Goal: Task Accomplishment & Management: Use online tool/utility

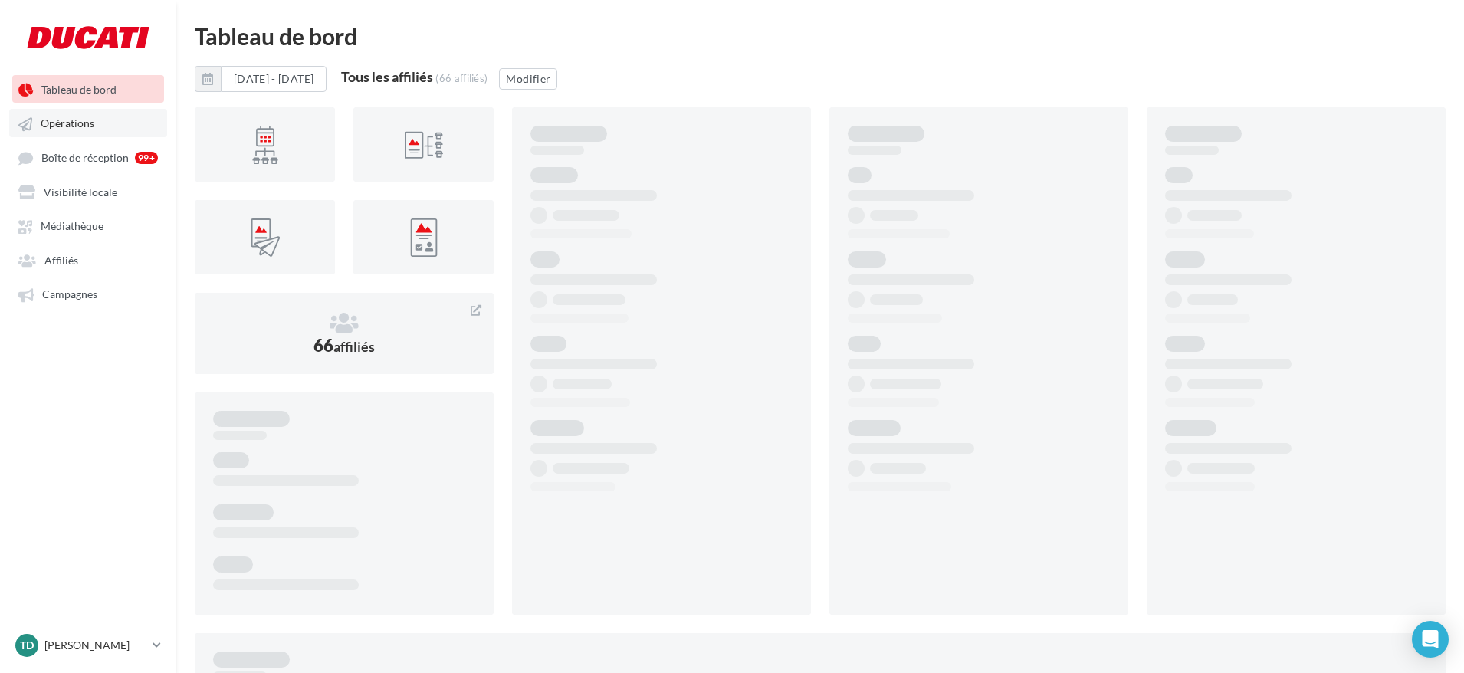
click at [74, 122] on span "Opérations" at bounding box center [68, 123] width 54 height 13
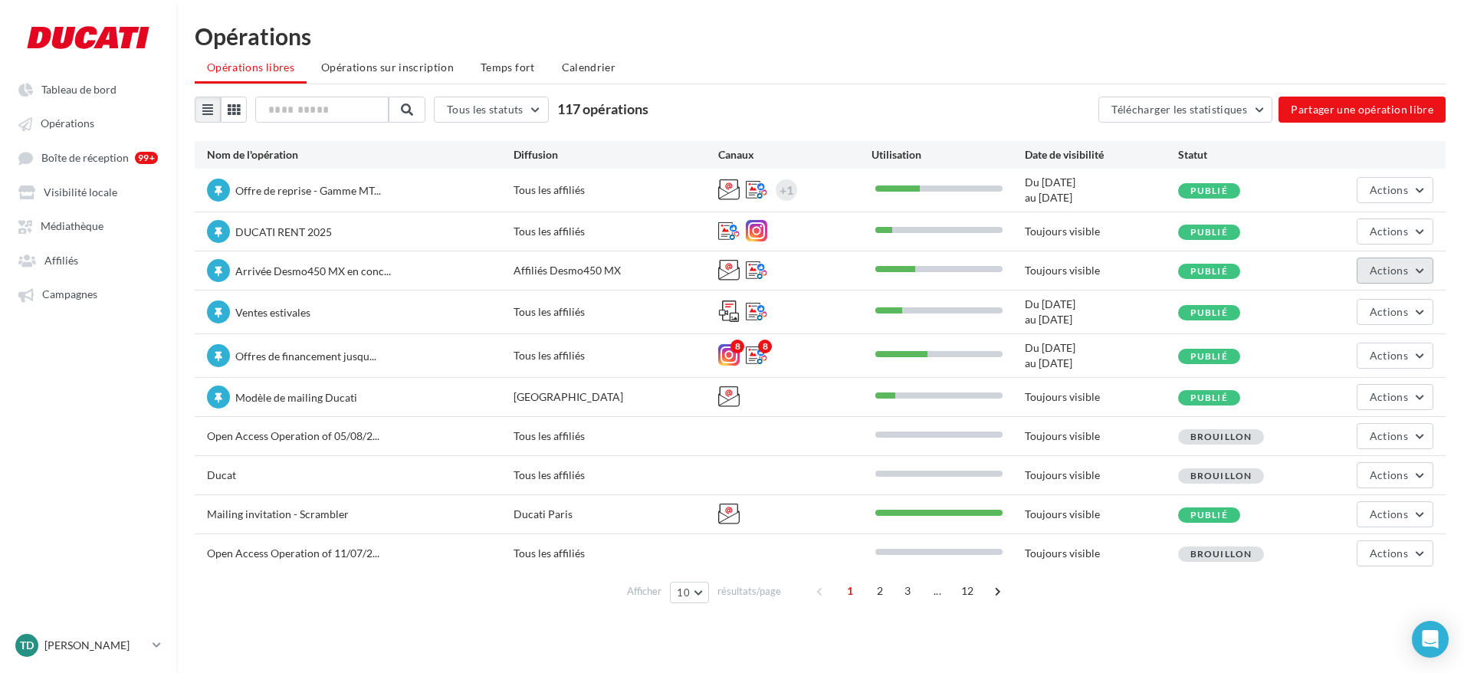
click at [1398, 269] on span "Actions" at bounding box center [1389, 270] width 38 height 13
click at [1353, 314] on button "Editer" at bounding box center [1352, 307] width 163 height 40
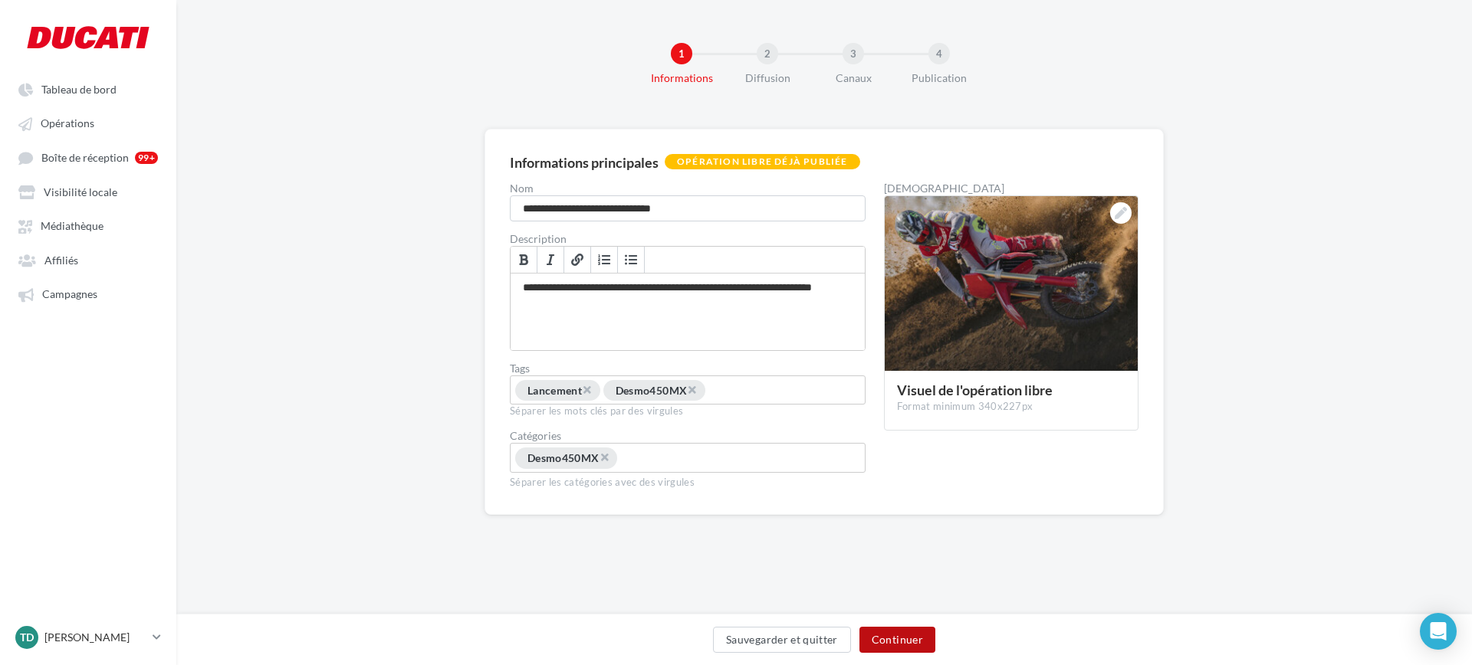
click at [893, 636] on button "Continuer" at bounding box center [897, 640] width 76 height 26
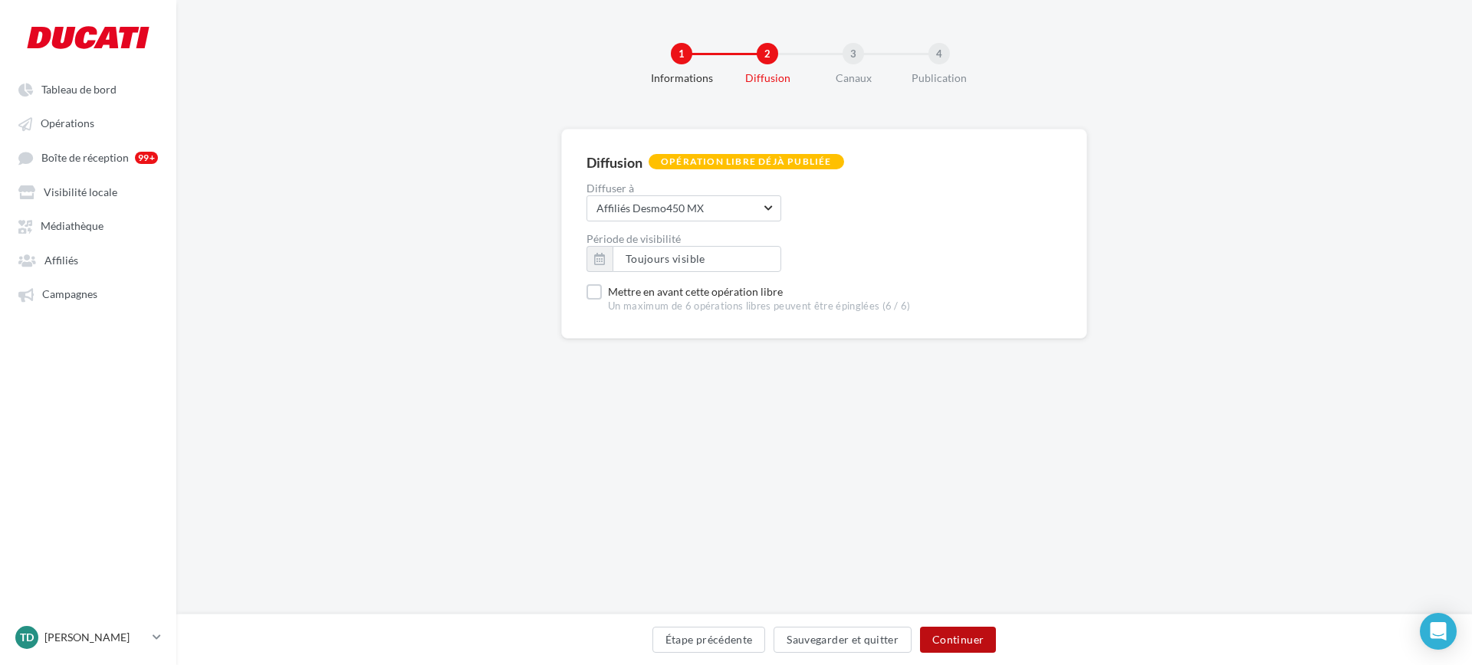
click at [954, 641] on button "Continuer" at bounding box center [958, 640] width 76 height 26
